Goal: Transaction & Acquisition: Purchase product/service

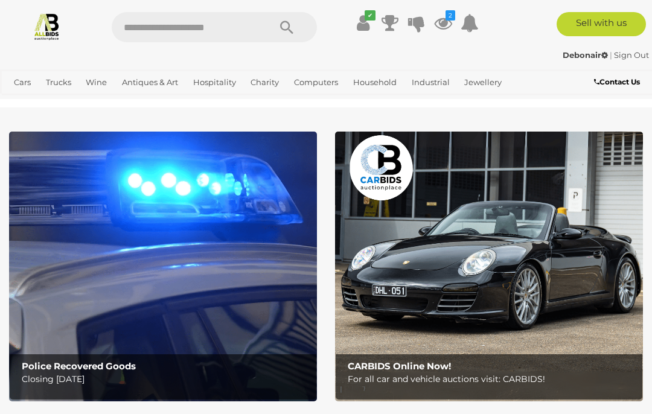
click at [238, 231] on img at bounding box center [163, 267] width 308 height 270
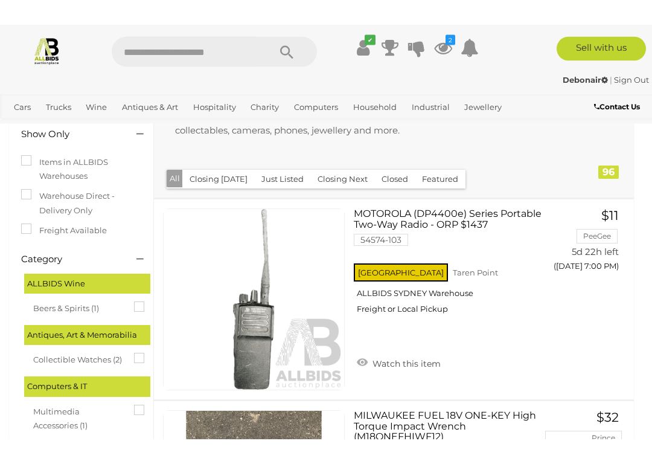
scroll to position [116, 0]
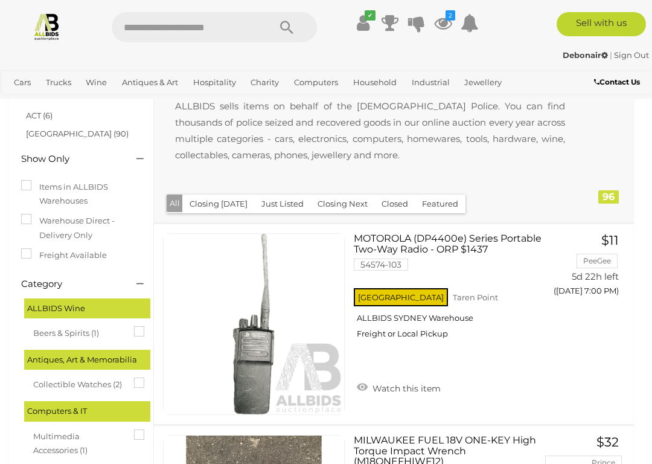
click at [292, 203] on button "Just Listed" at bounding box center [282, 203] width 57 height 19
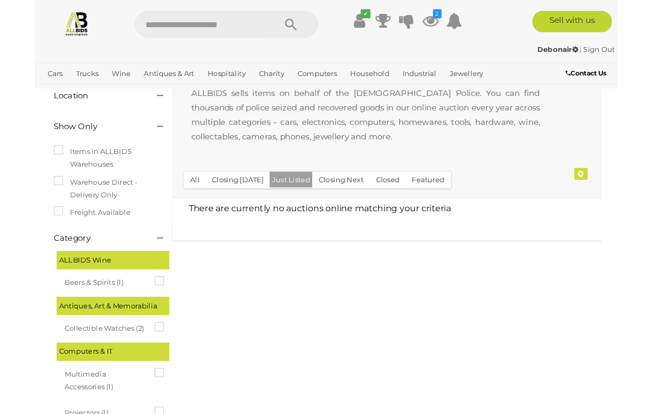
scroll to position [148, 0]
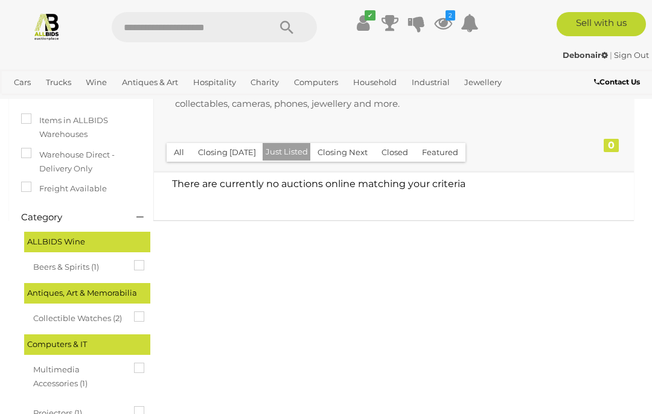
click at [351, 151] on button "Closing Next" at bounding box center [342, 152] width 65 height 19
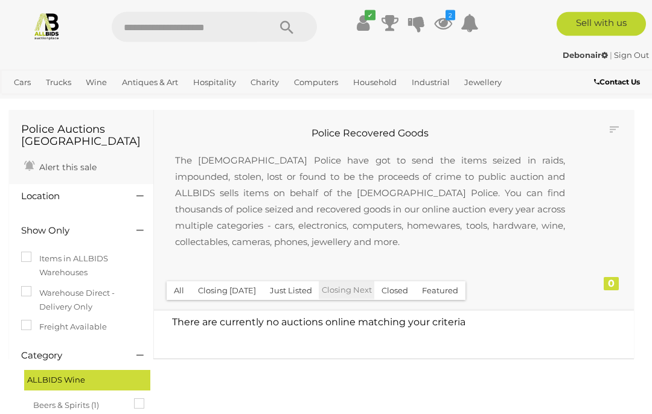
scroll to position [8, 0]
click at [187, 290] on button "All" at bounding box center [179, 291] width 25 height 19
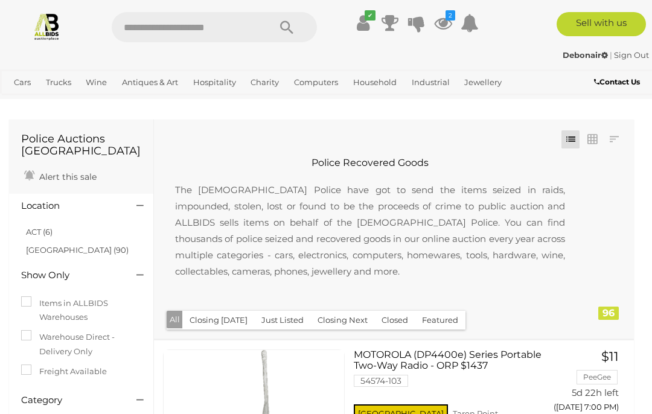
click at [56, 229] on li "ACT (6)" at bounding box center [82, 232] width 117 height 18
click at [39, 229] on link "ACT (6)" at bounding box center [39, 232] width 27 height 10
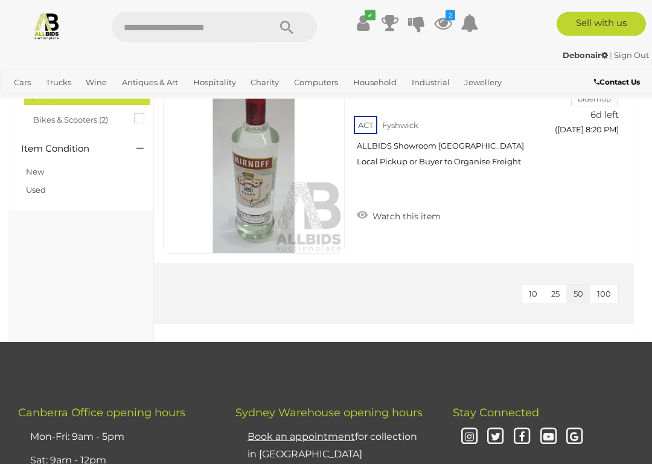
scroll to position [1295, 0]
click at [0, 0] on link "Necklaces" at bounding box center [0, 0] width 0 height 0
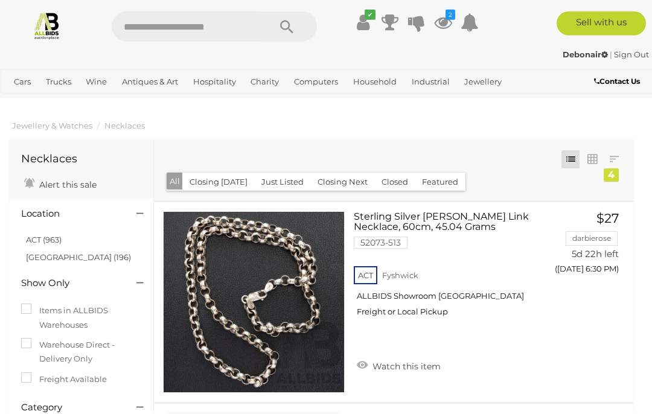
scroll to position [49, 0]
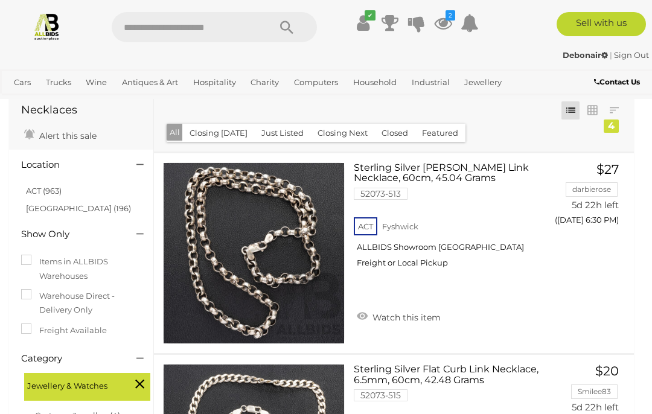
click at [0, 0] on link "Earrings" at bounding box center [0, 0] width 0 height 0
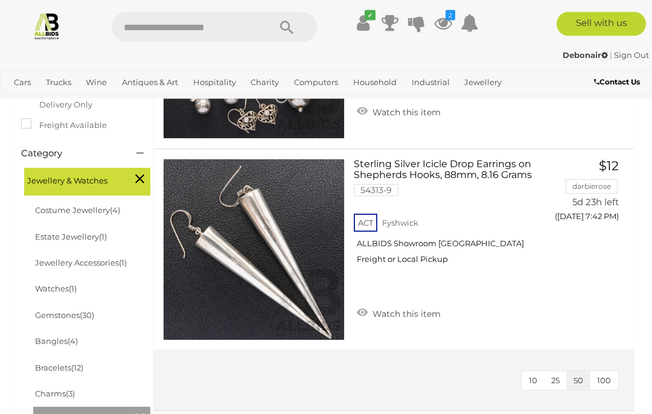
scroll to position [253, 0]
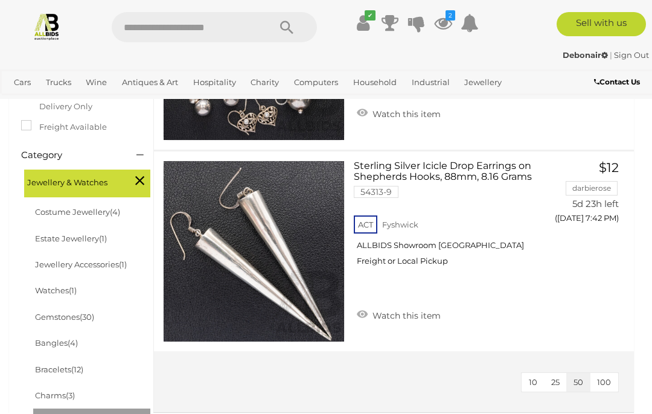
click at [83, 365] on span "(12)" at bounding box center [77, 370] width 12 height 10
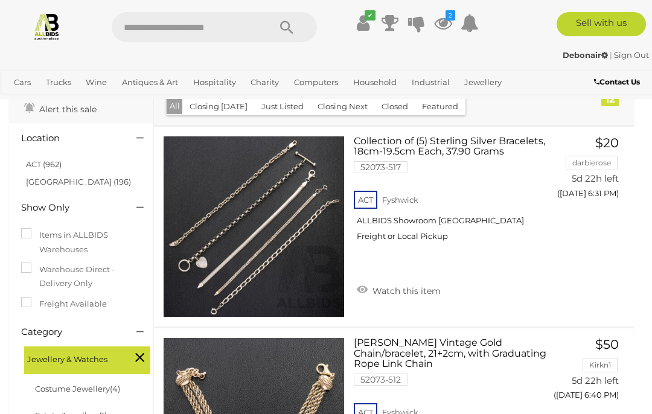
scroll to position [91, 0]
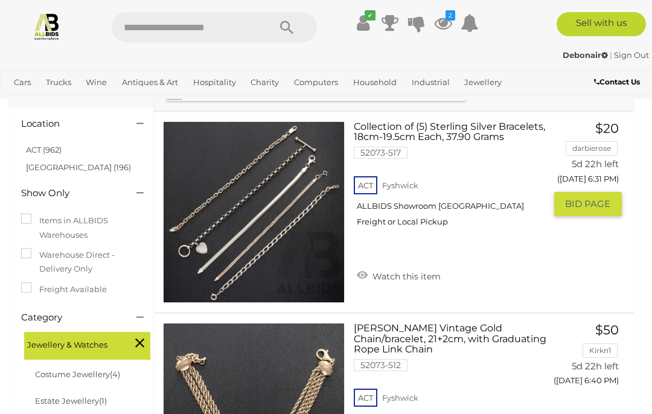
click at [436, 268] on link "Watch this item" at bounding box center [399, 275] width 90 height 18
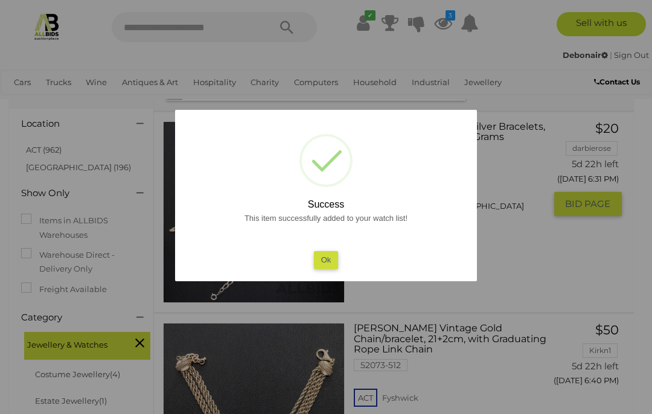
click at [334, 263] on button "Ok" at bounding box center [326, 260] width 25 height 18
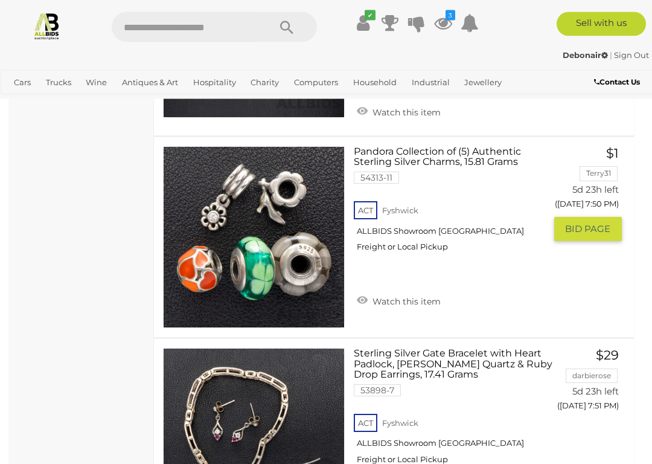
scroll to position [2100, 0]
click at [439, 294] on link "Watch this item" at bounding box center [399, 300] width 90 height 18
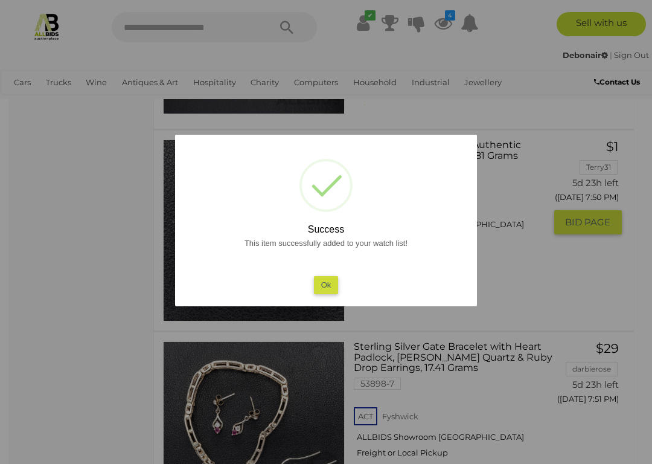
click at [330, 278] on button "Ok" at bounding box center [326, 285] width 25 height 18
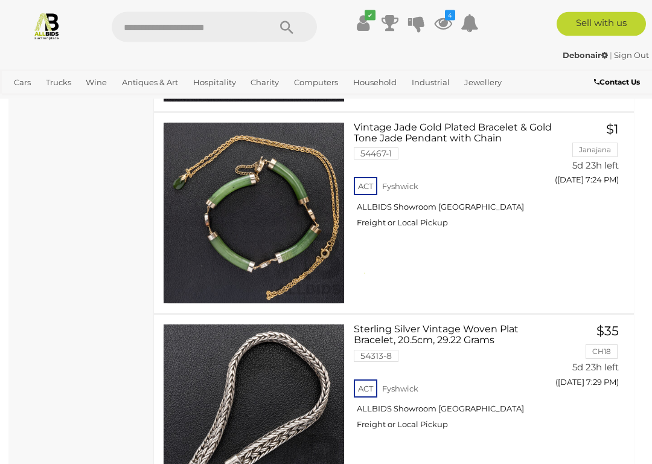
scroll to position [1295, 0]
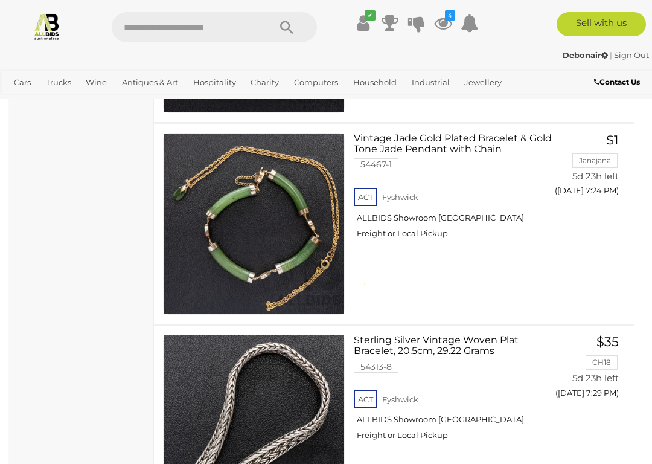
click at [0, 0] on link "Art" at bounding box center [0, 0] width 0 height 0
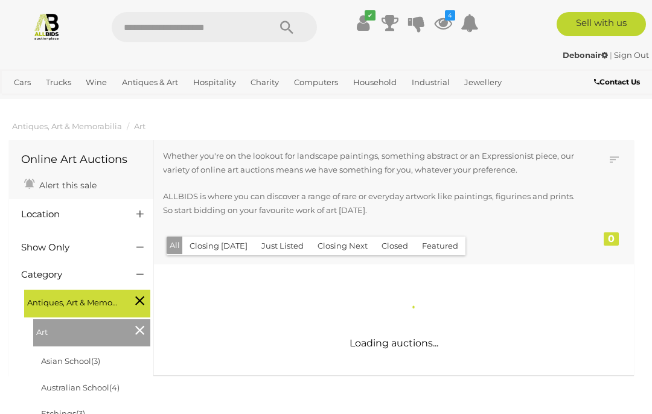
scroll to position [46, 0]
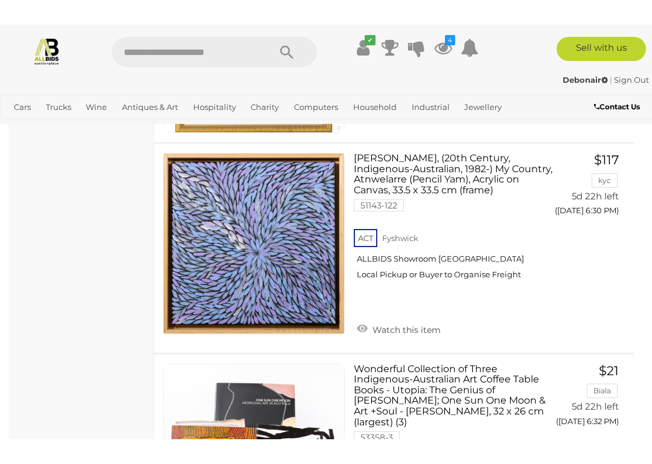
scroll to position [5586, 0]
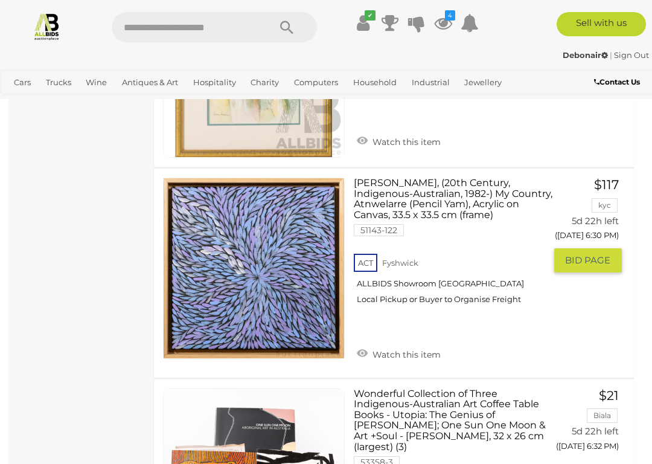
click at [433, 344] on link "Watch this item" at bounding box center [399, 353] width 90 height 18
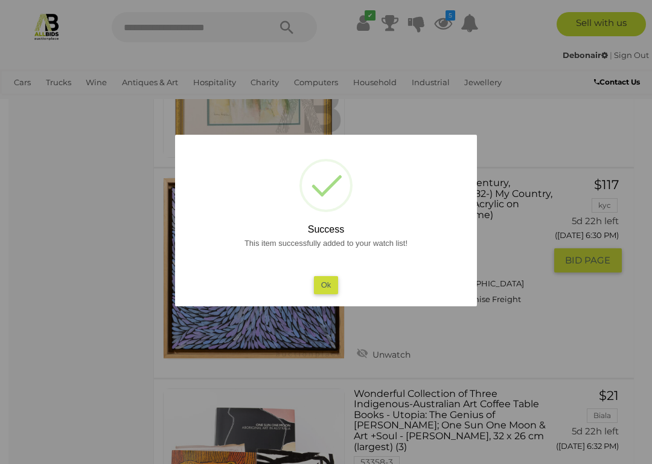
click at [337, 276] on button "Ok" at bounding box center [326, 285] width 25 height 18
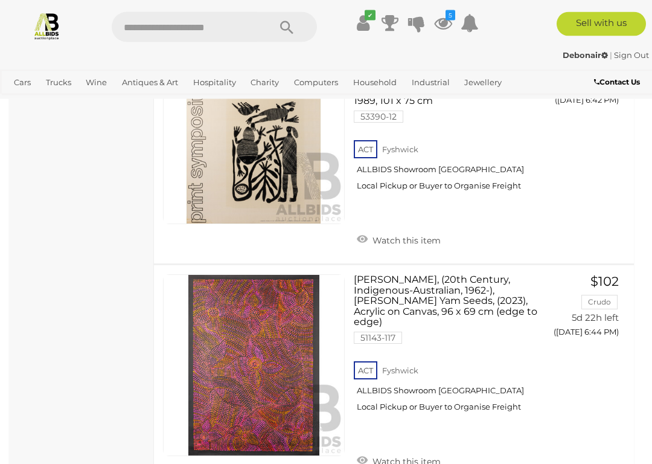
scroll to position [6989, 0]
click at [437, 413] on link "Watch this item" at bounding box center [399, 460] width 90 height 18
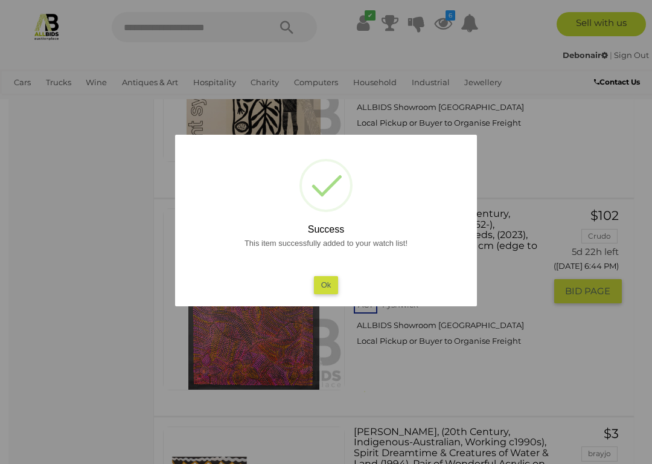
click at [334, 280] on button "Ok" at bounding box center [326, 285] width 25 height 18
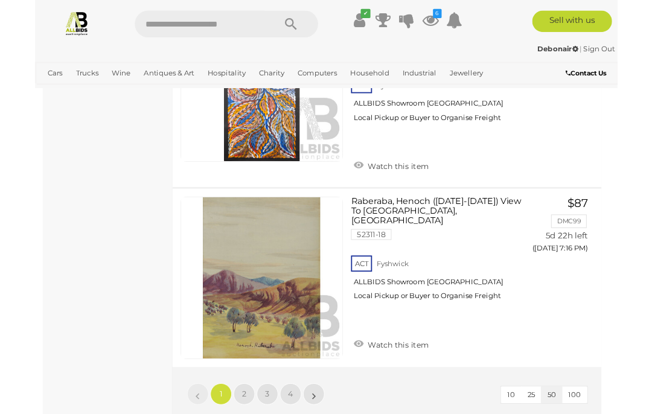
scroll to position [10544, 0]
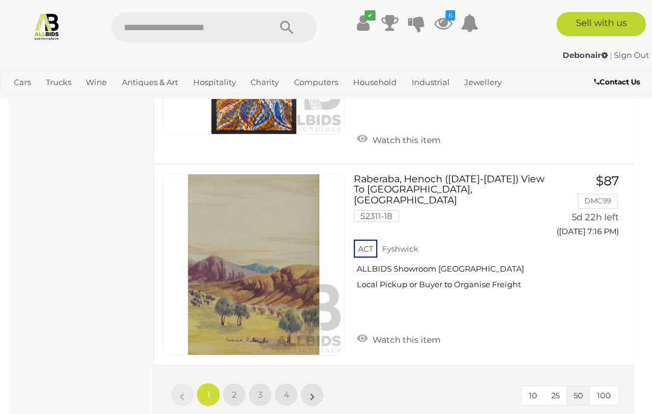
click at [320, 383] on link "»" at bounding box center [312, 395] width 24 height 24
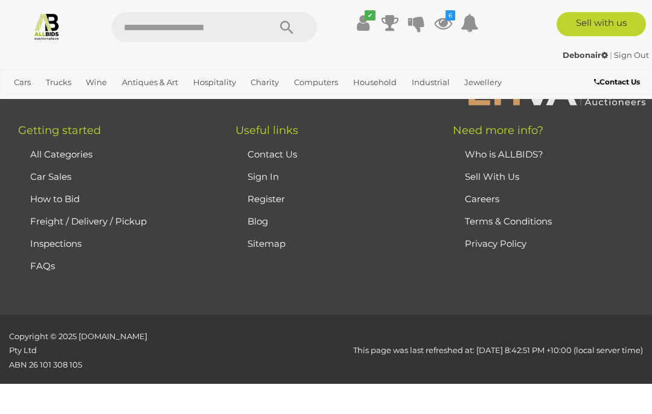
scroll to position [162, 0]
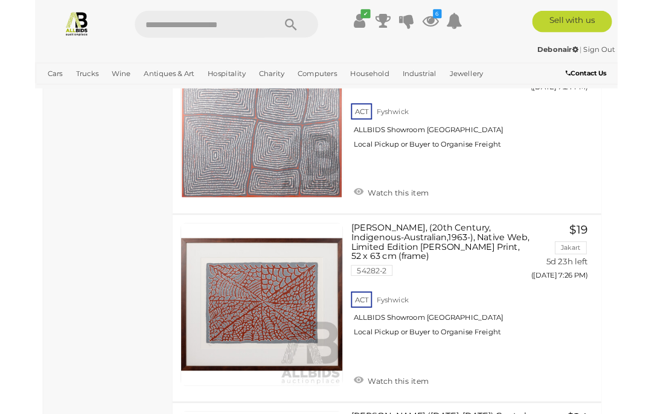
scroll to position [989, 0]
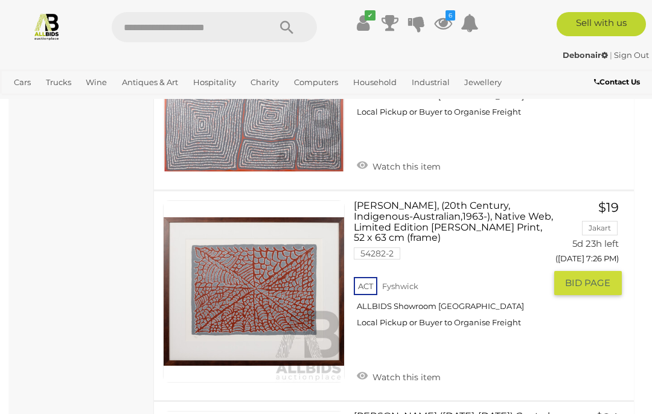
click at [435, 367] on link "Watch this item" at bounding box center [399, 376] width 90 height 18
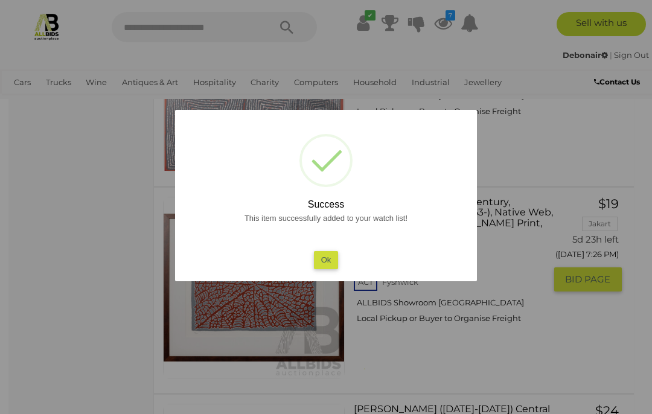
scroll to position [957, 0]
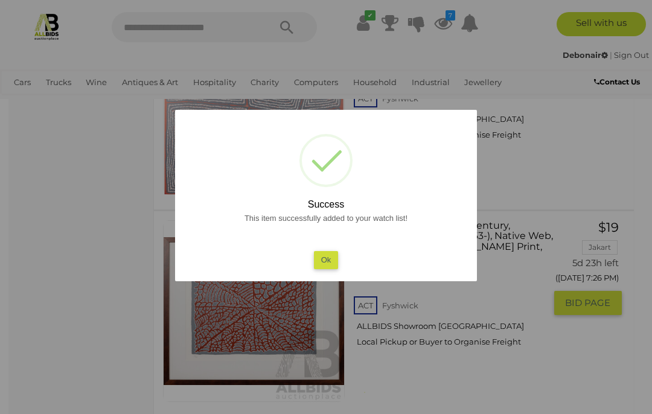
click at [327, 256] on button "Ok" at bounding box center [326, 260] width 25 height 18
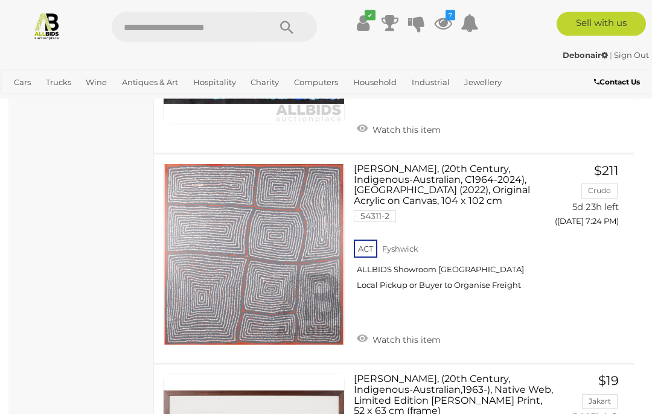
scroll to position [816, 0]
click at [438, 330] on link "Watch this item" at bounding box center [399, 339] width 90 height 18
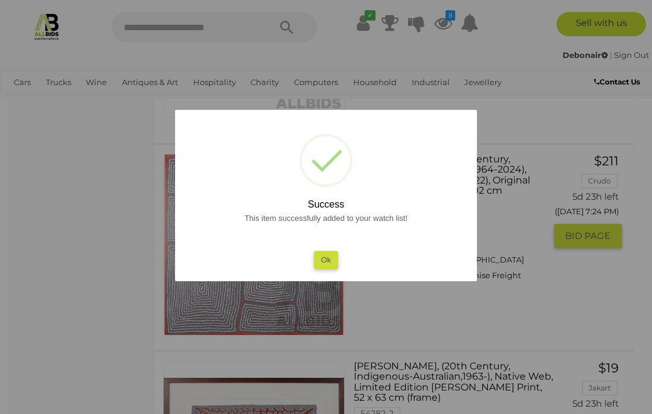
click at [325, 244] on div "This item successfully added to your watch list! Ok" at bounding box center [326, 240] width 278 height 58
click at [329, 253] on button "Ok" at bounding box center [326, 260] width 25 height 18
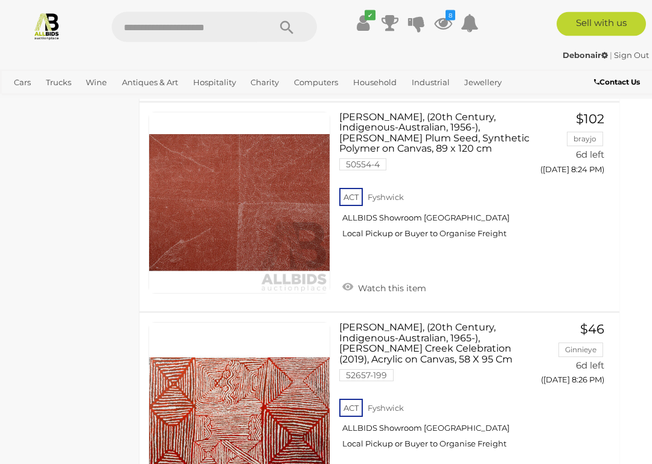
scroll to position [7064, 14]
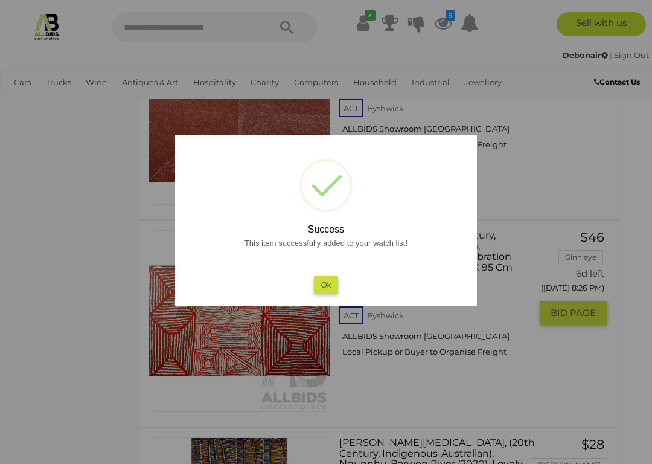
click at [334, 286] on button "Ok" at bounding box center [326, 285] width 25 height 18
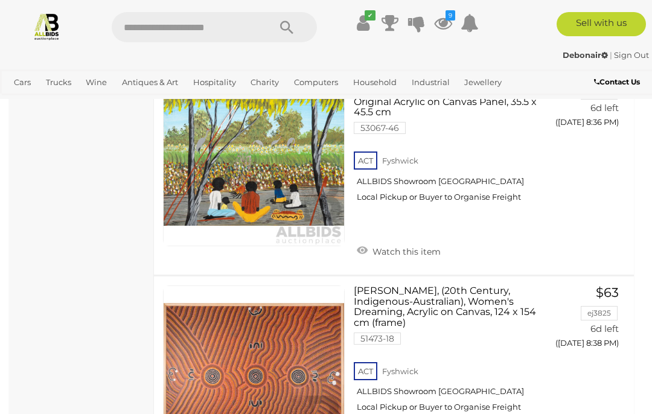
scroll to position [8391, 0]
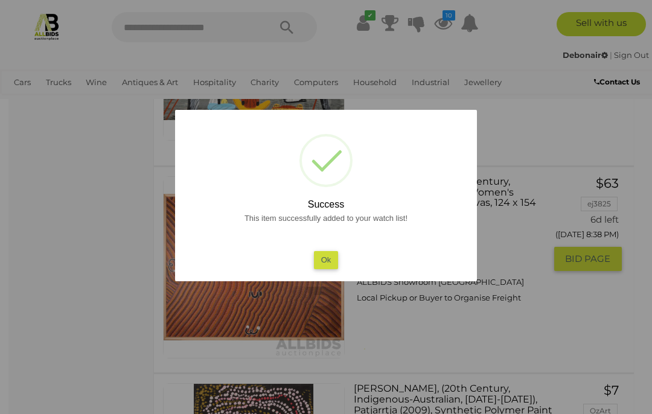
click at [338, 260] on button "Ok" at bounding box center [326, 260] width 25 height 18
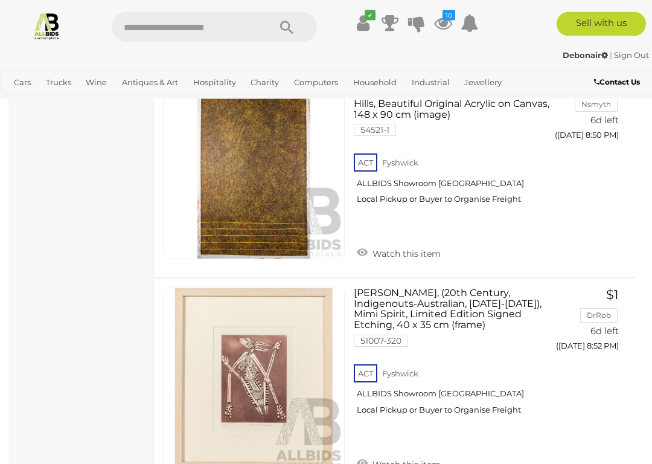
scroll to position [9847, 0]
click at [419, 413] on link "Watch this item" at bounding box center [399, 463] width 90 height 18
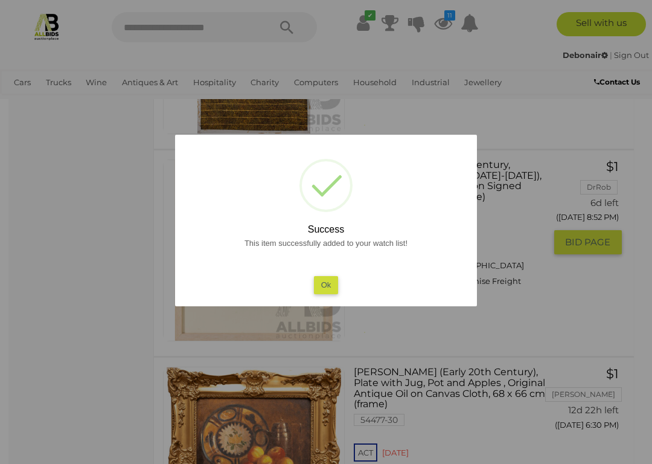
click at [327, 291] on button "Ok" at bounding box center [326, 285] width 25 height 18
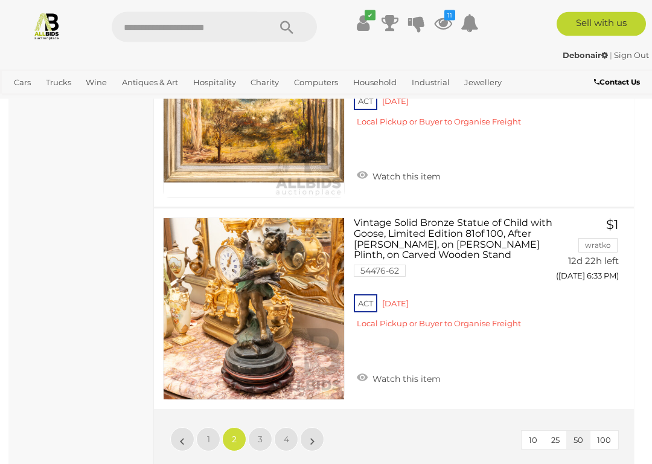
scroll to position [10537, 0]
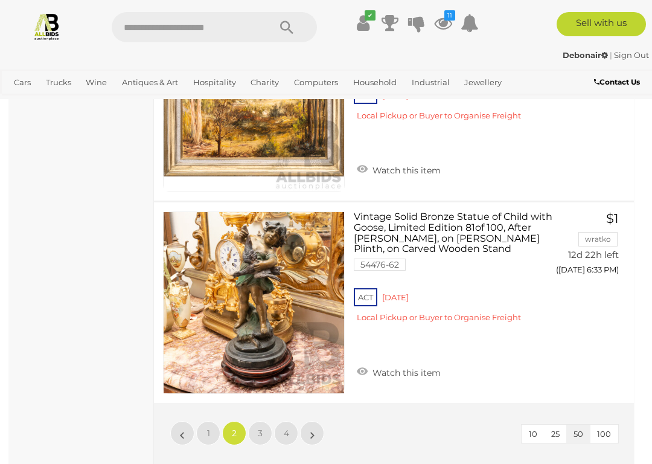
click at [320, 413] on link "»" at bounding box center [312, 433] width 24 height 24
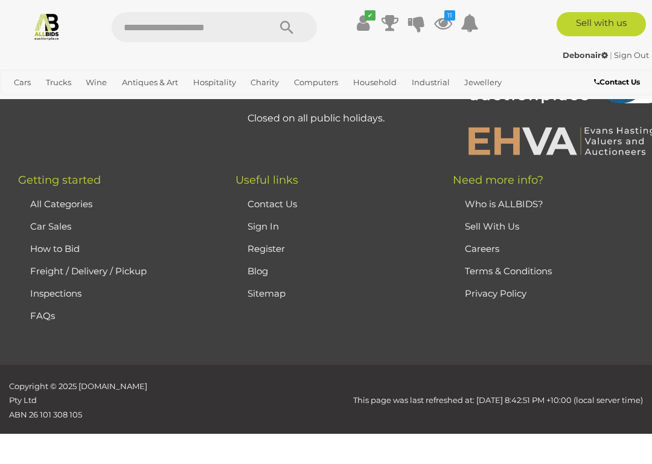
scroll to position [162, 0]
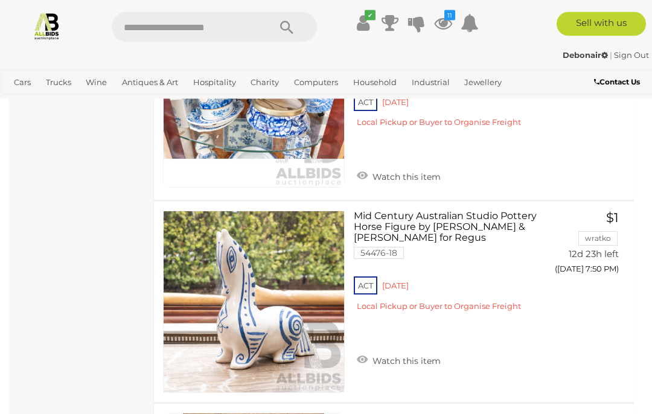
scroll to position [8019, 0]
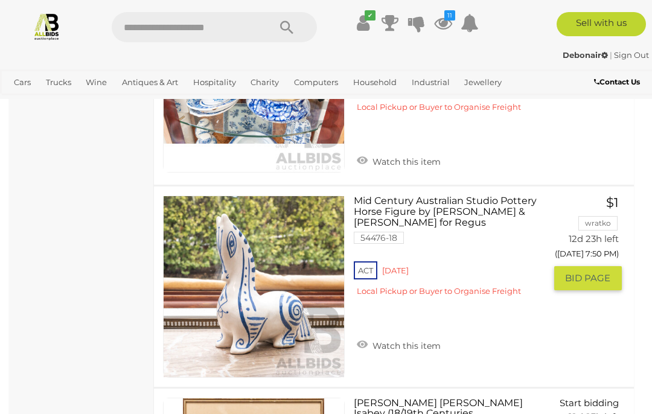
click at [438, 336] on link "Watch this item" at bounding box center [399, 345] width 90 height 18
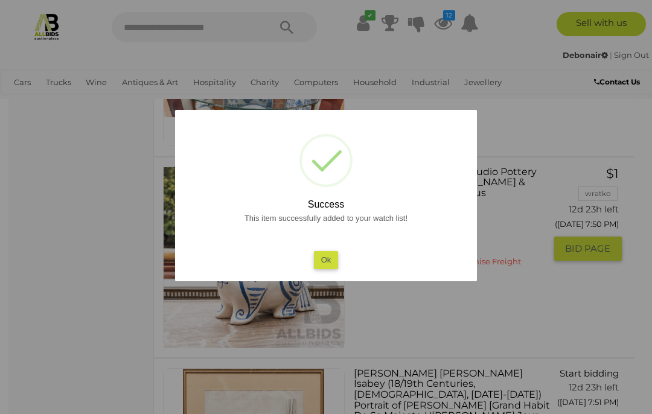
click at [345, 258] on div "This item successfully added to your watch list! Ok" at bounding box center [326, 240] width 278 height 58
click at [331, 257] on button "Ok" at bounding box center [326, 260] width 25 height 18
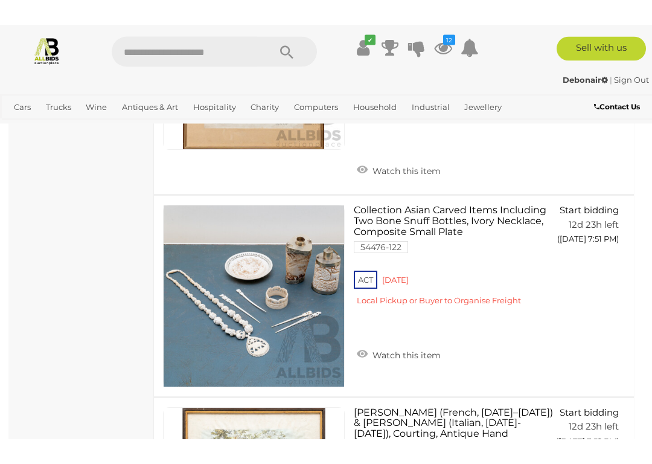
scroll to position [8424, 0]
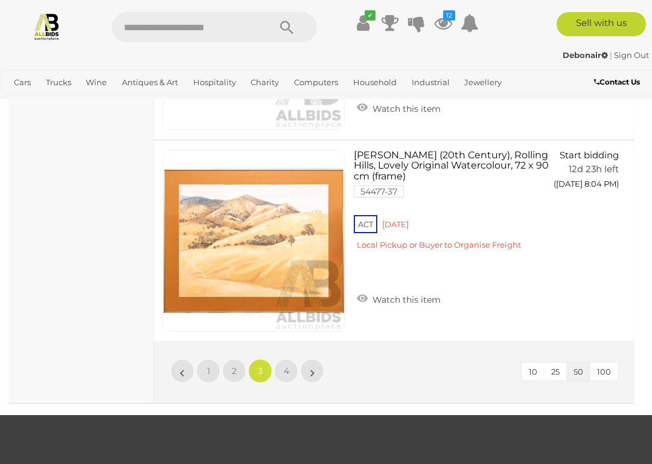
click at [319, 359] on link "»" at bounding box center [312, 371] width 24 height 24
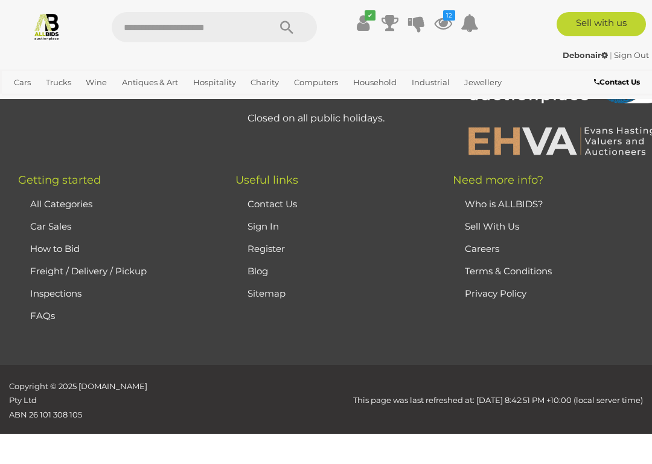
scroll to position [162, 0]
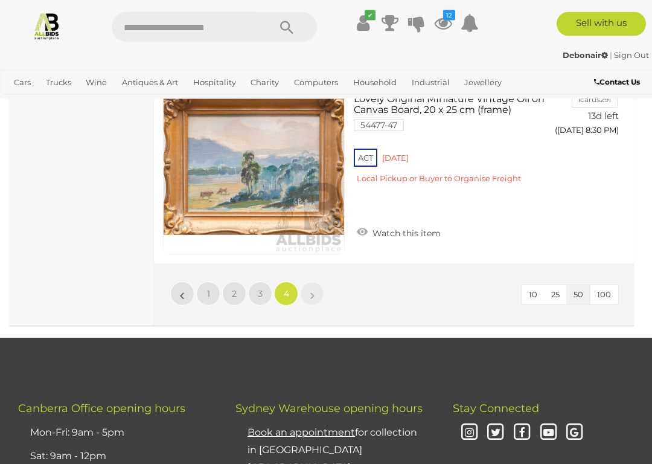
scroll to position [3885, 0]
click at [0, 0] on link "Bedroom, Bathroom & Laundry" at bounding box center [0, 0] width 0 height 0
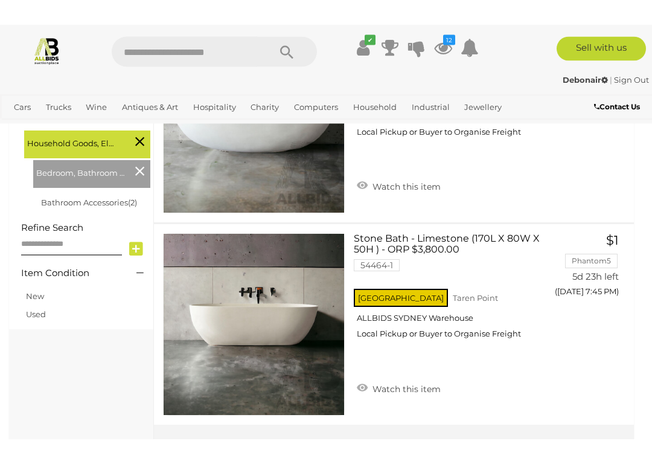
scroll to position [279, 0]
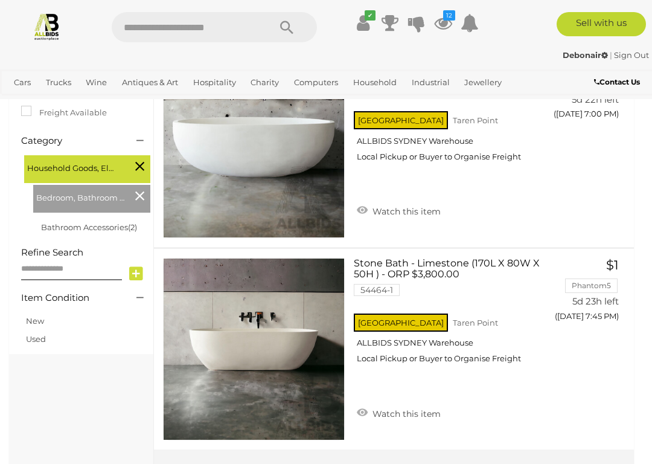
click at [0, 0] on span "Auctions" at bounding box center [0, 0] width 0 height 0
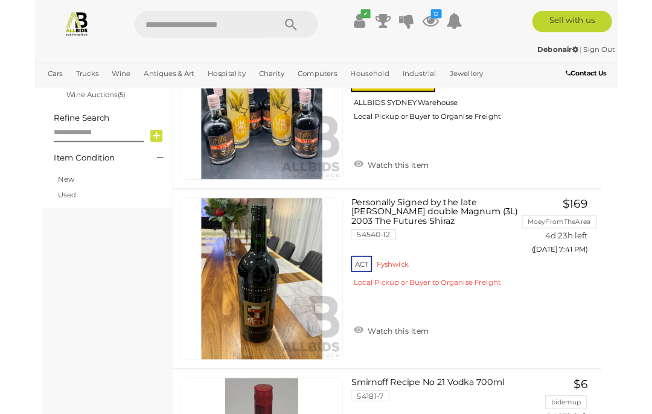
scroll to position [408, 0]
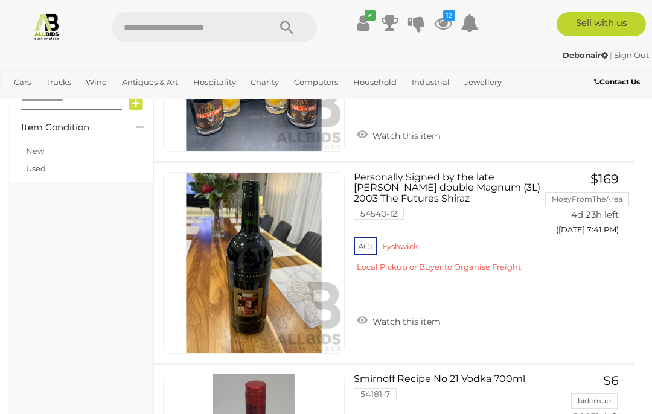
click at [0, 0] on span "Auctions" at bounding box center [0, 0] width 0 height 0
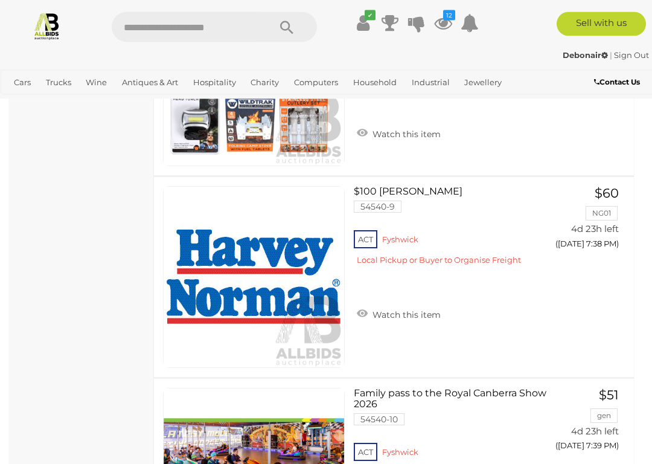
scroll to position [1820, 0]
click at [420, 304] on link "Watch this item" at bounding box center [399, 313] width 90 height 18
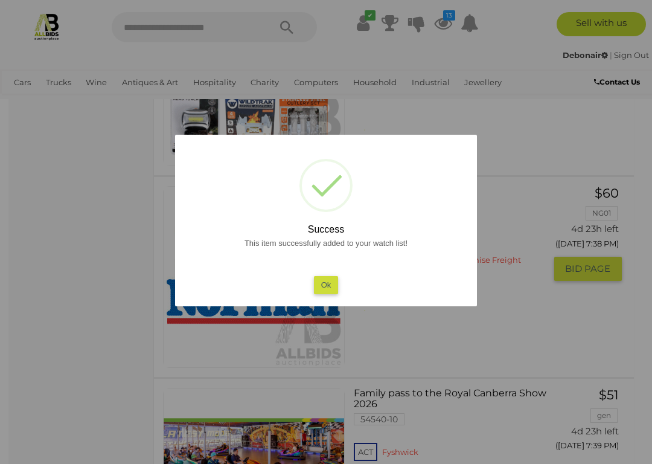
click at [328, 279] on button "Ok" at bounding box center [326, 285] width 25 height 18
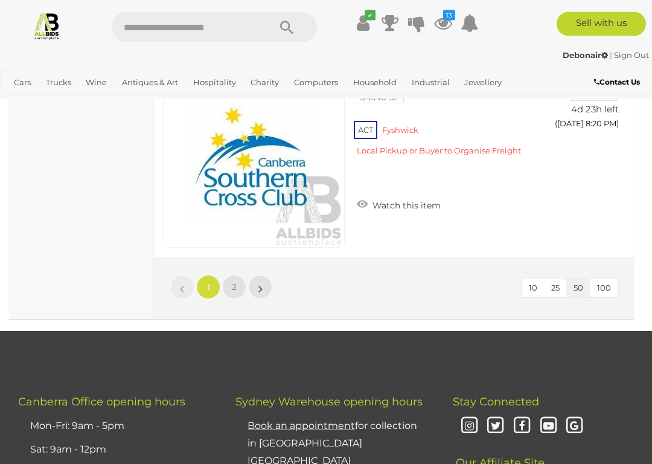
scroll to position [10261, 0]
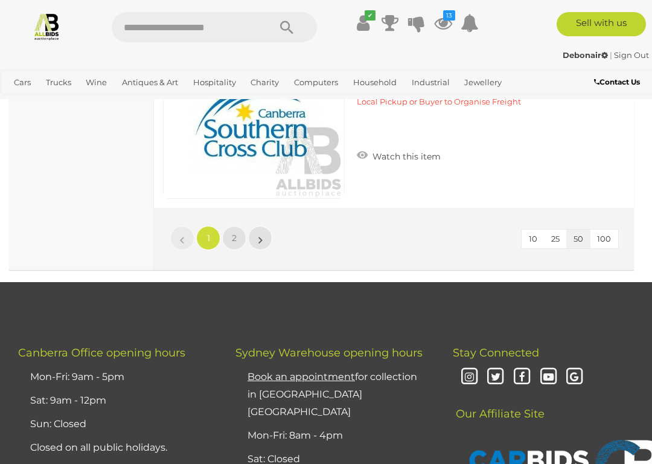
click at [269, 226] on link "»" at bounding box center [260, 238] width 24 height 24
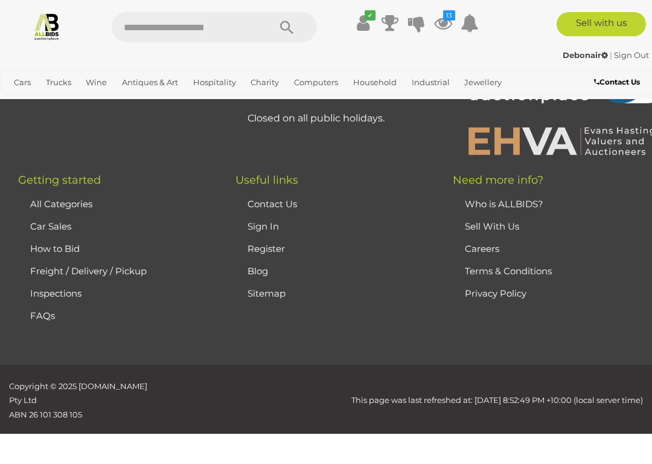
scroll to position [244, 0]
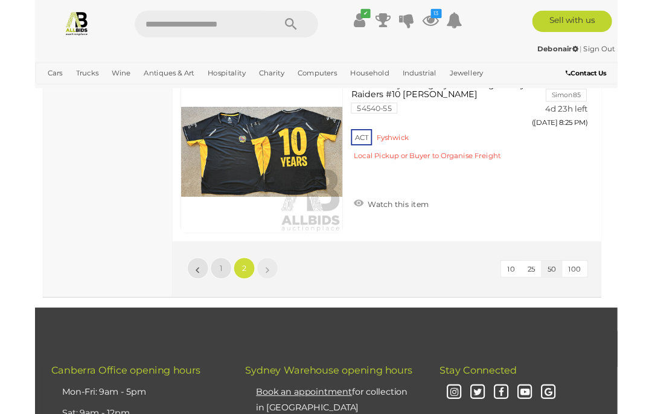
scroll to position [919, 0]
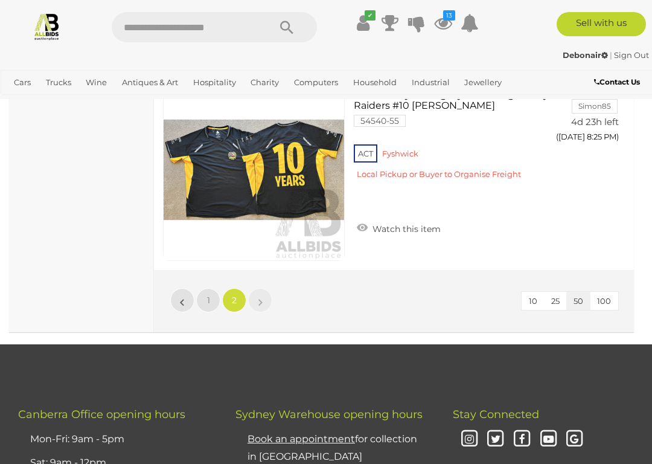
click at [0, 0] on link "Motor Vehicles / Cars" at bounding box center [0, 0] width 0 height 0
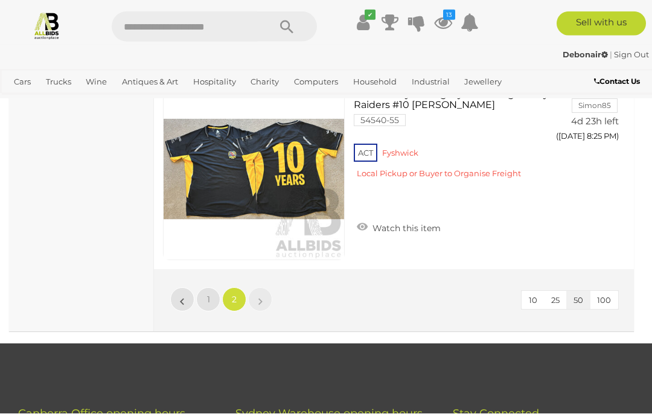
scroll to position [968, 0]
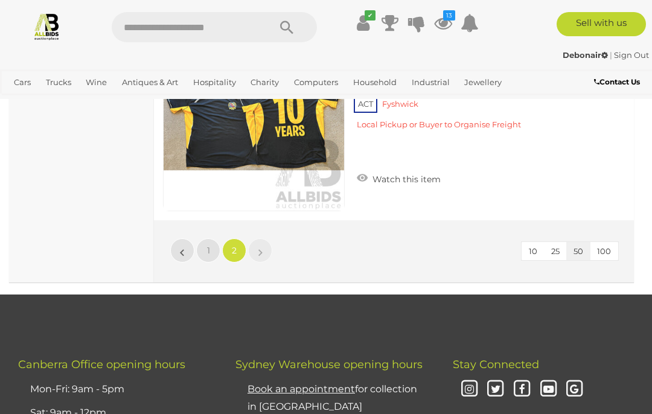
click at [0, 0] on link "Motor Vehicles / Cars" at bounding box center [0, 0] width 0 height 0
click at [0, 0] on span "Auctions" at bounding box center [0, 0] width 0 height 0
